Goal: Find specific page/section: Find specific page/section

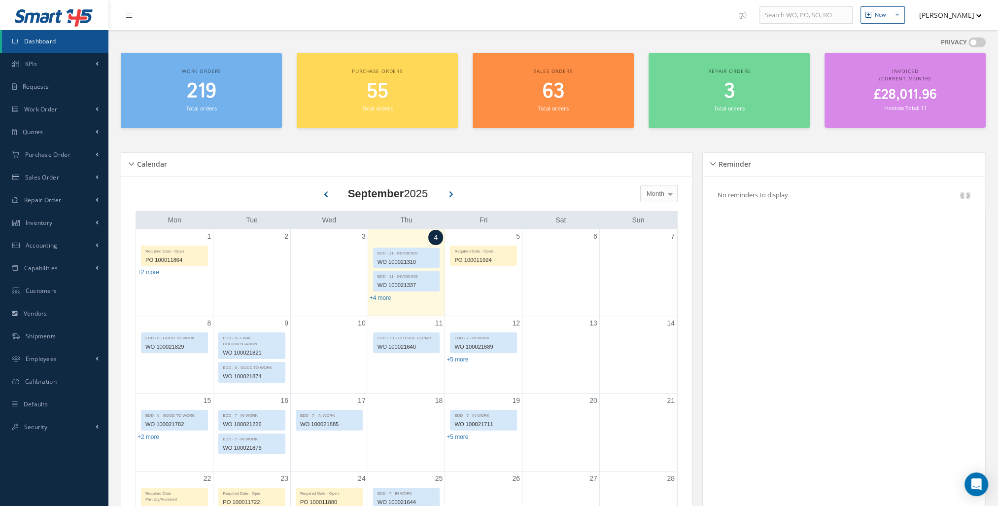
click at [887, 102] on span "£28,011.96" at bounding box center [905, 94] width 63 height 19
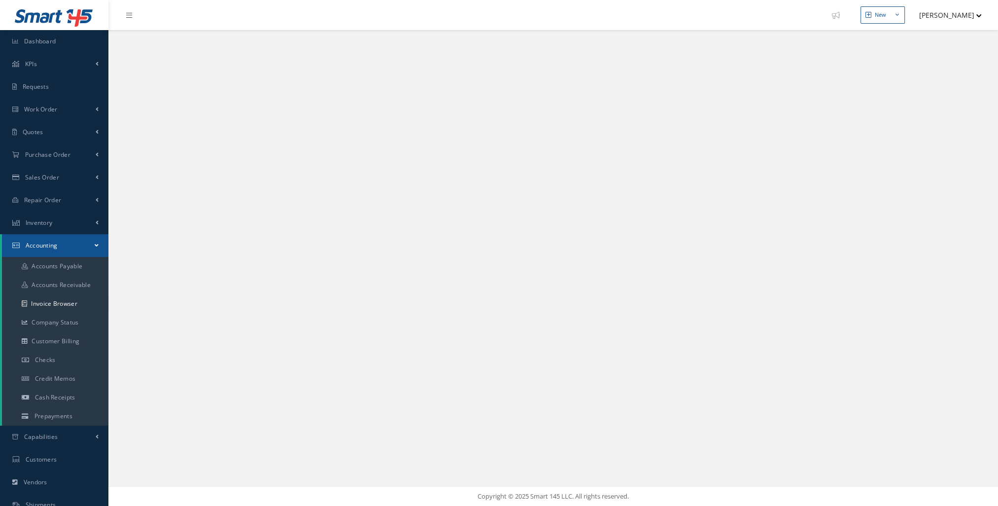
select select "25"
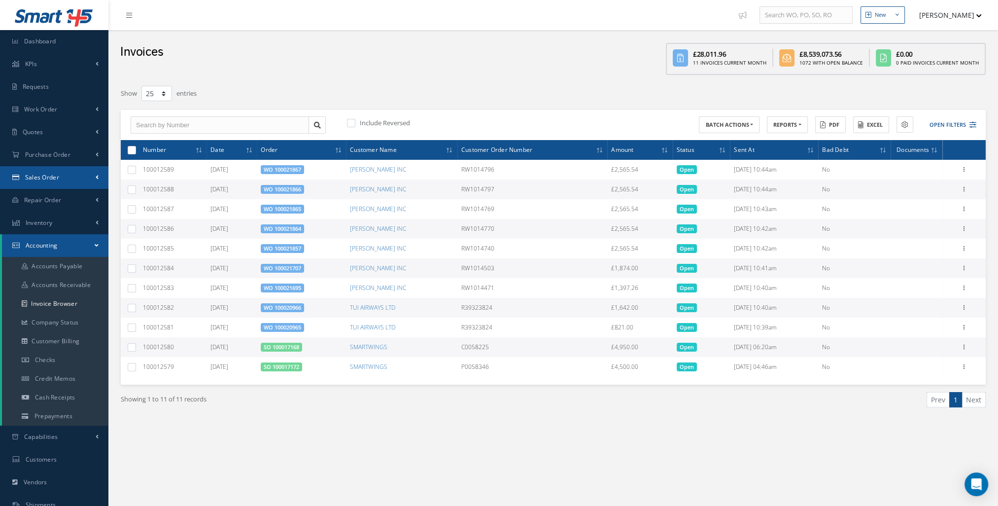
click at [69, 185] on link "Sales Order" at bounding box center [54, 177] width 108 height 23
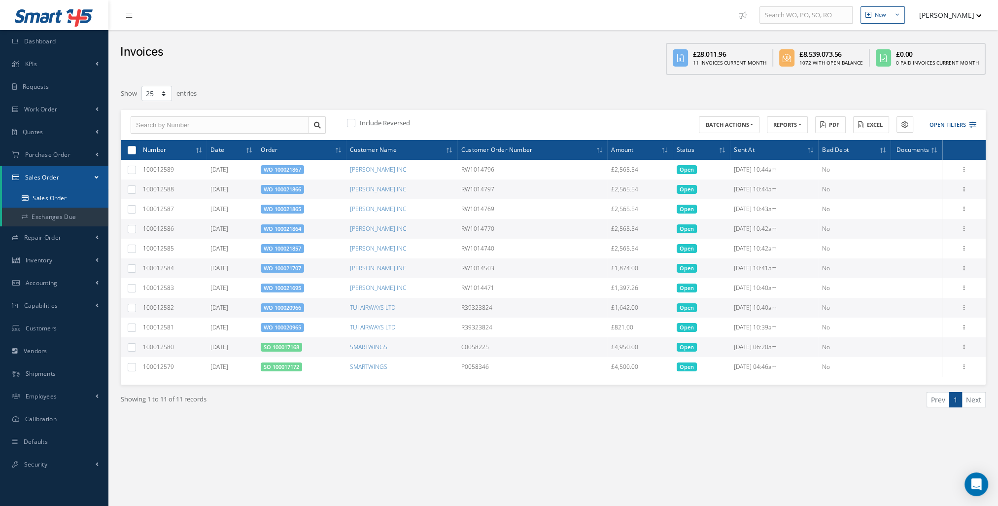
click at [74, 200] on link "Sales Order" at bounding box center [55, 198] width 106 height 19
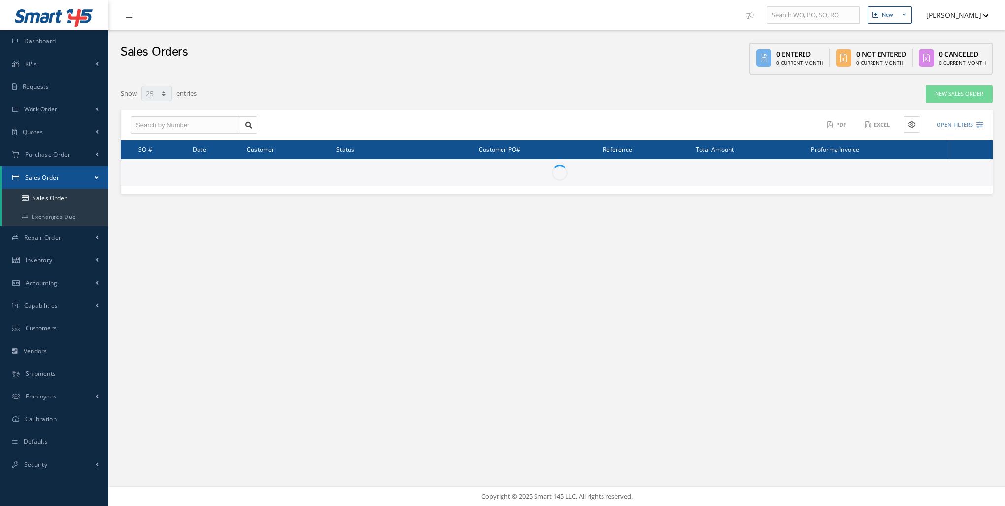
select select "25"
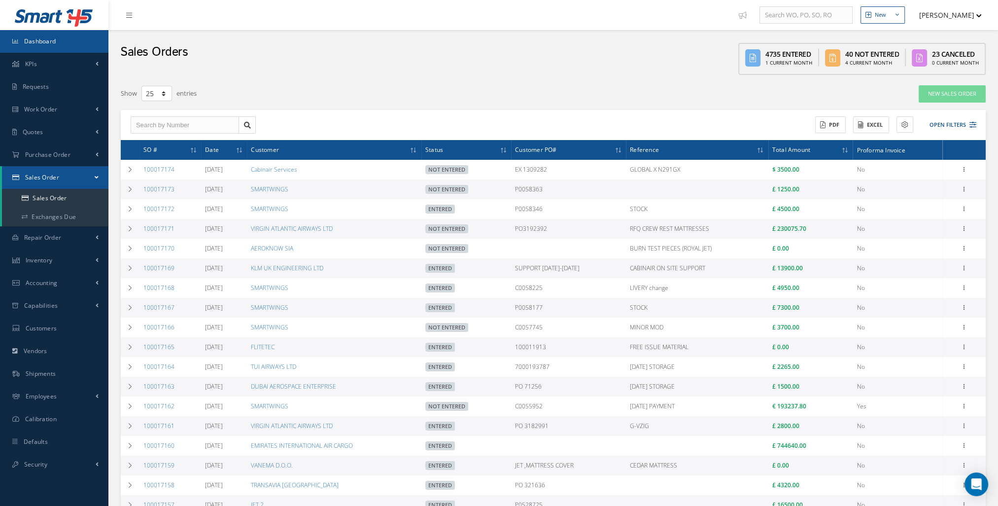
click at [61, 34] on link "Dashboard" at bounding box center [54, 41] width 108 height 23
